Goal: Task Accomplishment & Management: Manage account settings

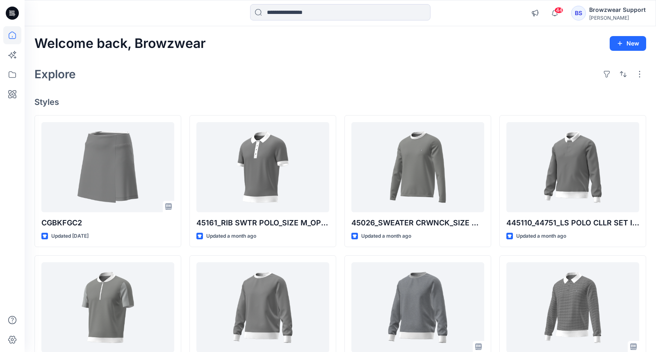
click at [616, 17] on div "[PERSON_NAME]" at bounding box center [617, 18] width 57 height 6
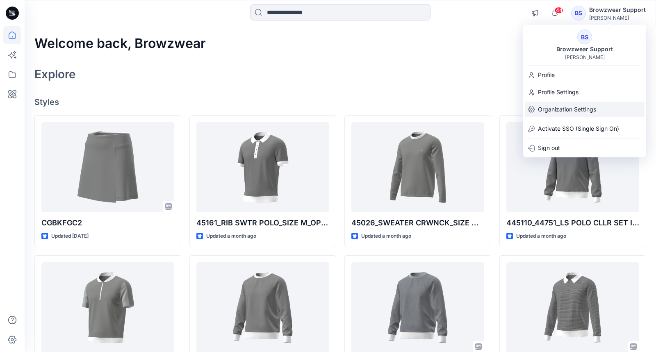
click at [573, 107] on p "Organization Settings" at bounding box center [567, 110] width 58 height 16
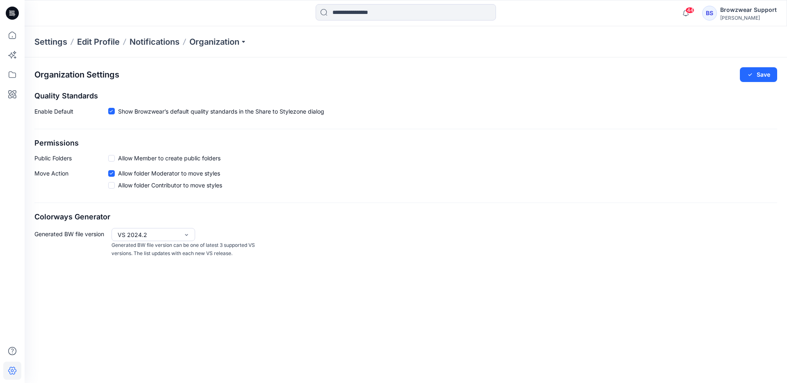
click at [198, 234] on div "VS 2024.2 Generated BW file version can be one of latest 3 supported VS version…" at bounding box center [184, 243] width 146 height 30
click at [183, 237] on div "VS 2024.2" at bounding box center [149, 234] width 70 height 13
click at [255, 252] on p "Generated BW file version can be one of latest 3 supported VS versions. The lis…" at bounding box center [184, 249] width 146 height 17
drag, startPoint x: 189, startPoint y: 253, endPoint x: 241, endPoint y: 249, distance: 52.6
click at [241, 249] on p "Generated BW file version can be one of latest 3 supported VS versions. The lis…" at bounding box center [184, 249] width 146 height 17
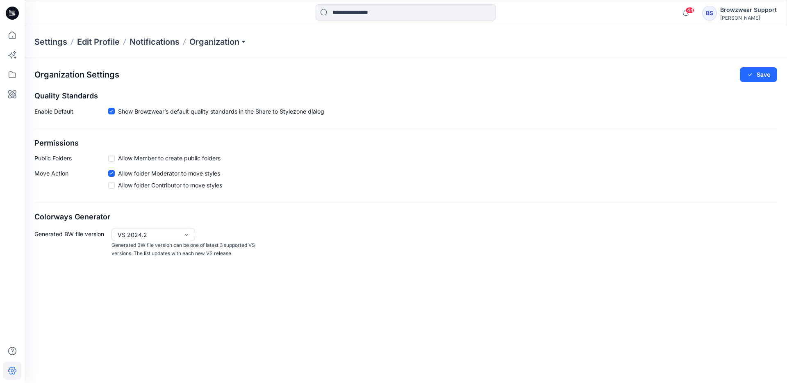
click at [285, 255] on div "Generated BW file version VS 2024.2 Generated BW file version can be one of lat…" at bounding box center [405, 243] width 743 height 30
